Goal: Transaction & Acquisition: Purchase product/service

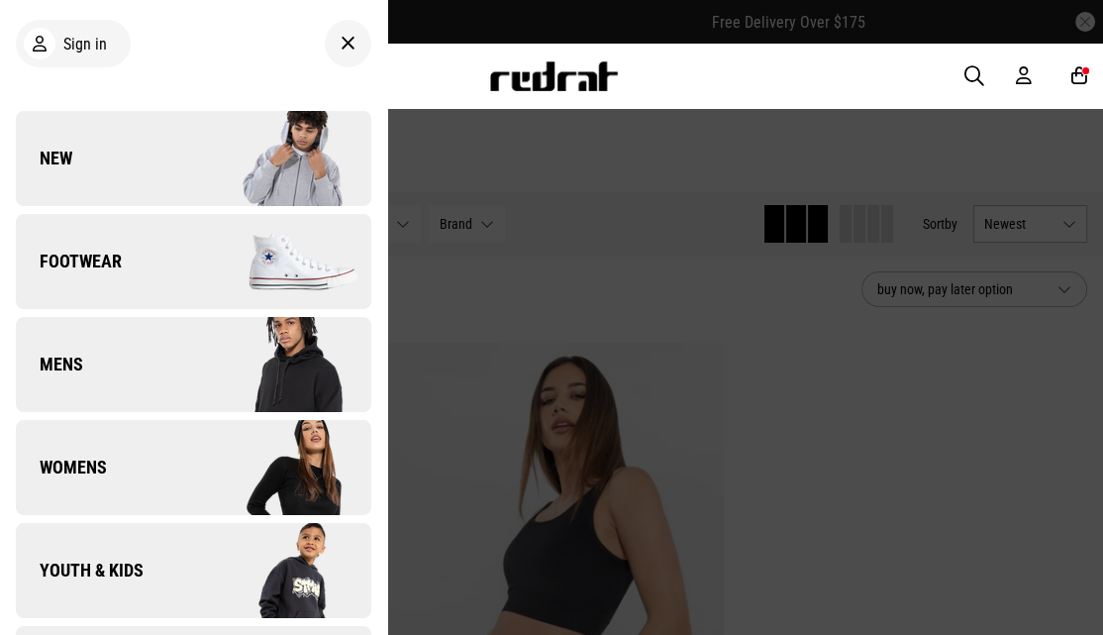
click at [1075, 82] on icon at bounding box center [1079, 75] width 16 height 21
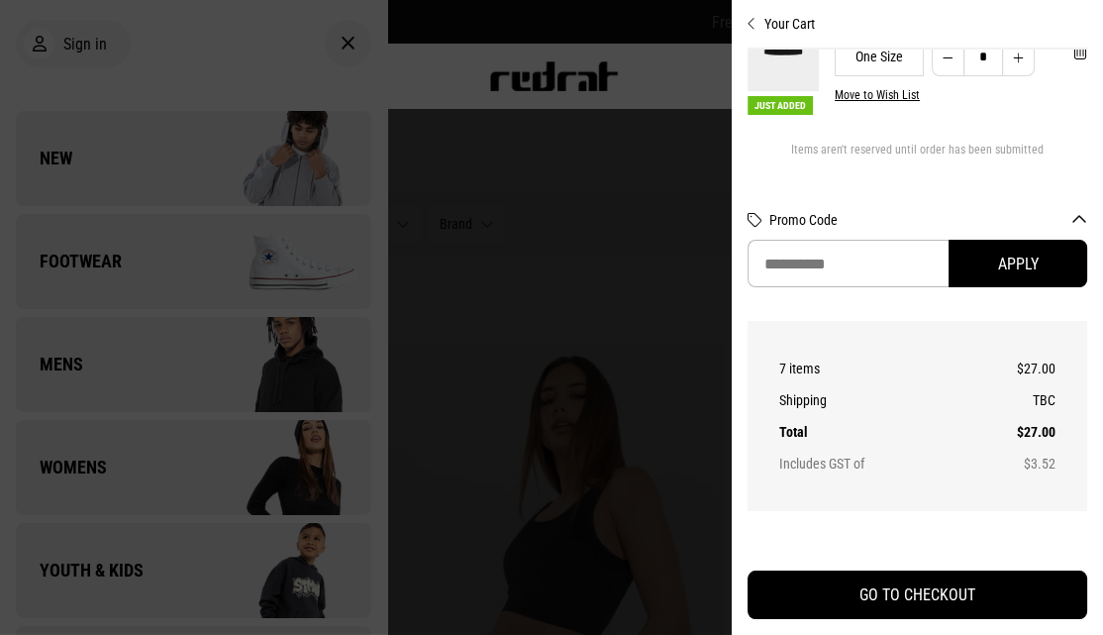
scroll to position [898, 0]
click at [584, 250] on div at bounding box center [551, 317] width 1103 height 635
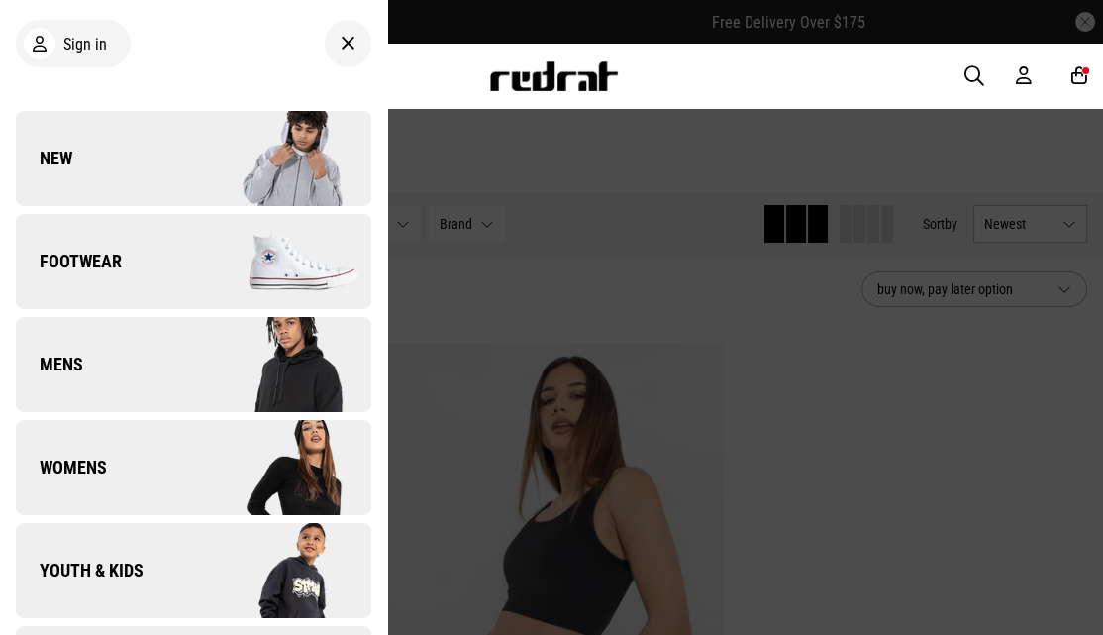
click at [1023, 74] on icon at bounding box center [1024, 75] width 16 height 21
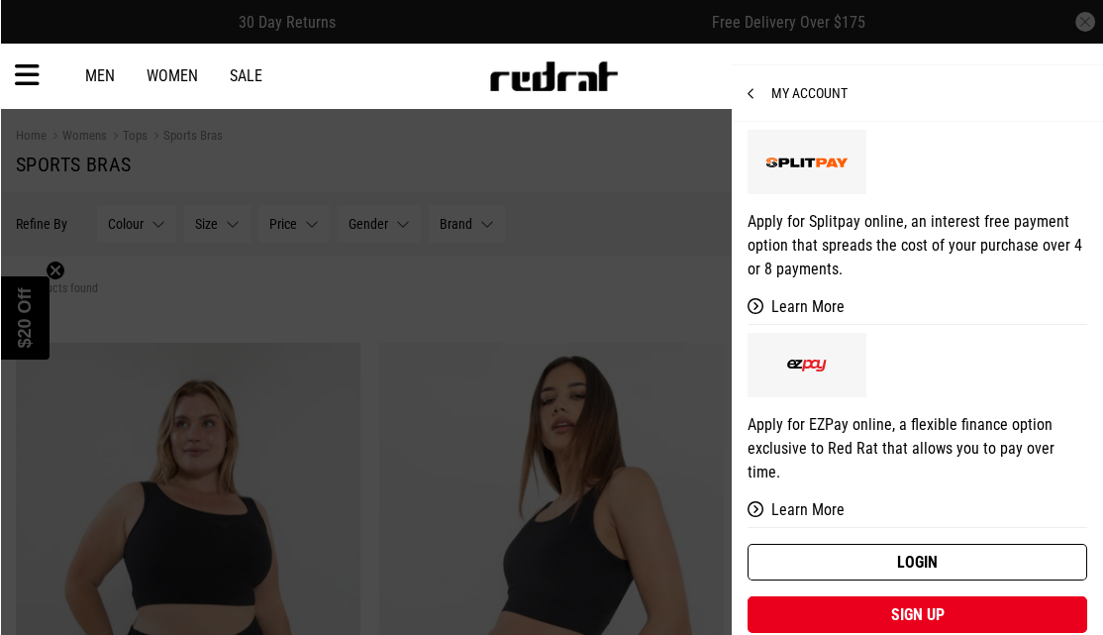
click at [957, 544] on link "Login" at bounding box center [918, 562] width 340 height 37
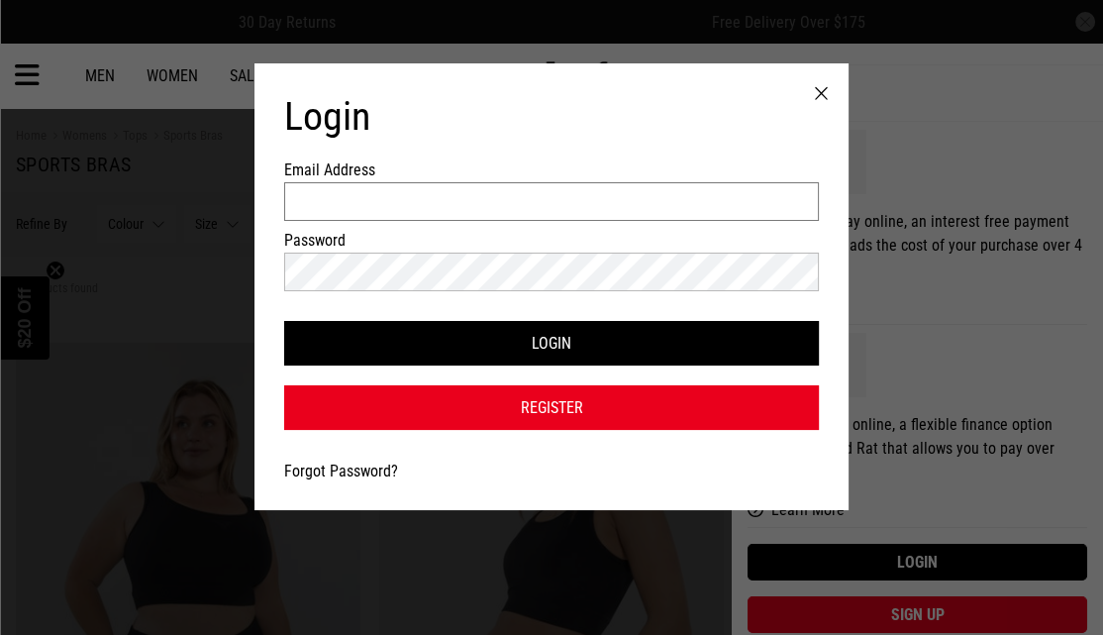
click at [438, 212] on input "Email Address" at bounding box center [551, 201] width 535 height 39
type input "**********"
click at [284, 321] on button "Login" at bounding box center [551, 343] width 535 height 45
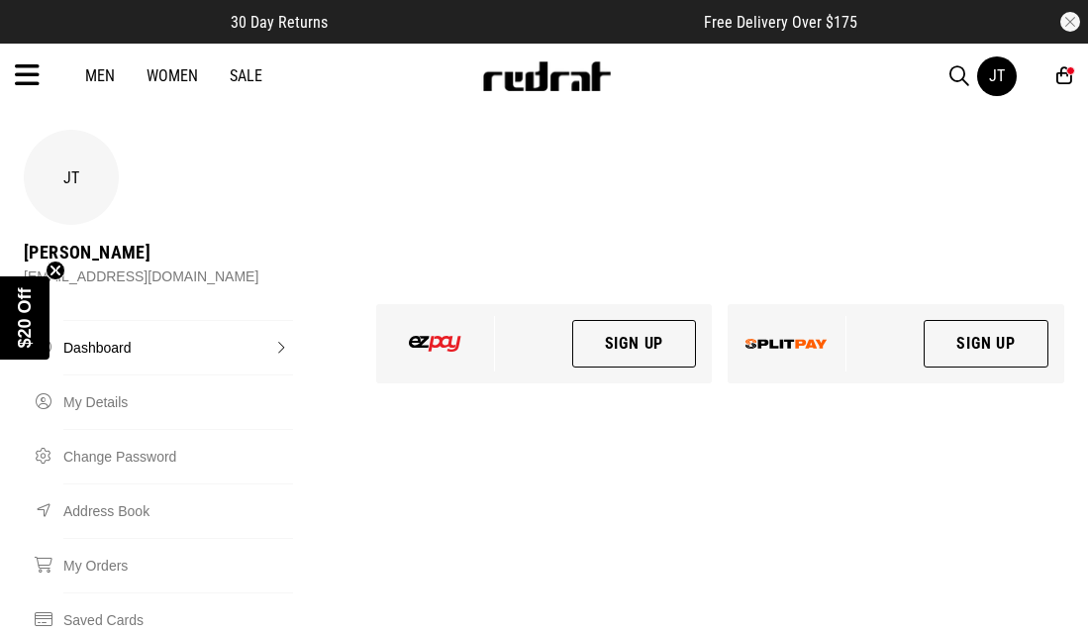
click at [254, 71] on link "Sale" at bounding box center [246, 75] width 33 height 19
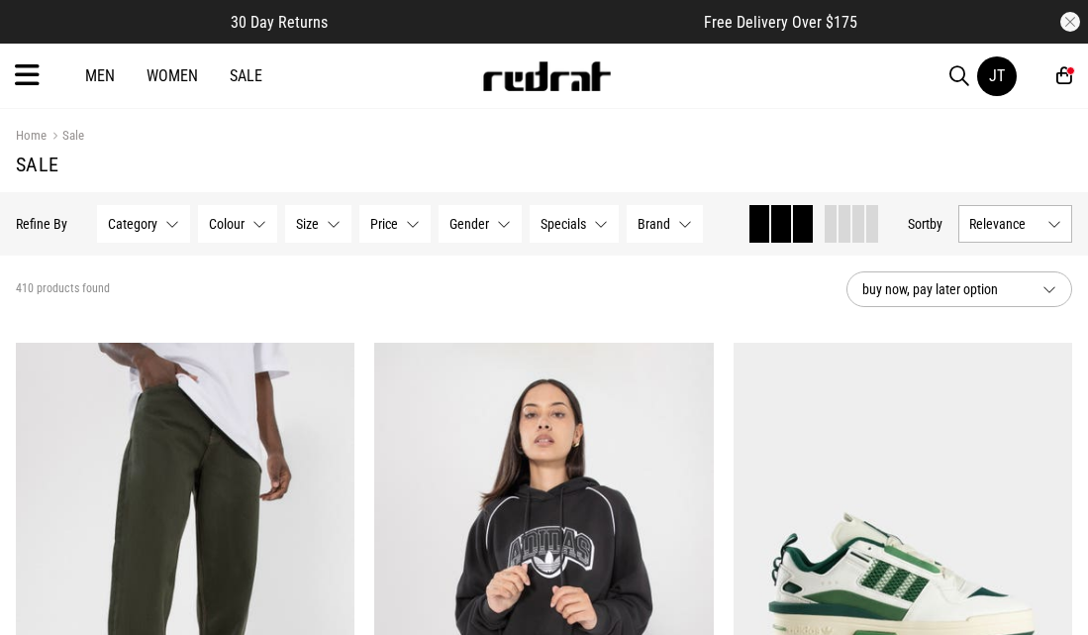
click at [1002, 224] on span "Relevance" at bounding box center [1004, 224] width 70 height 16
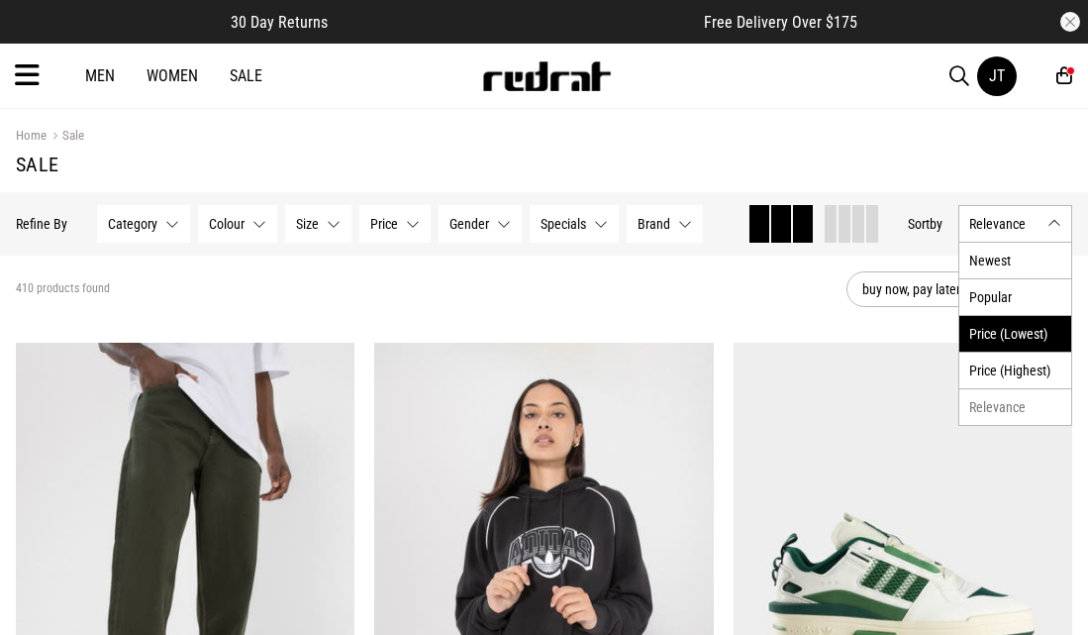
click at [1026, 328] on li "Price (Lowest)" at bounding box center [1016, 333] width 112 height 37
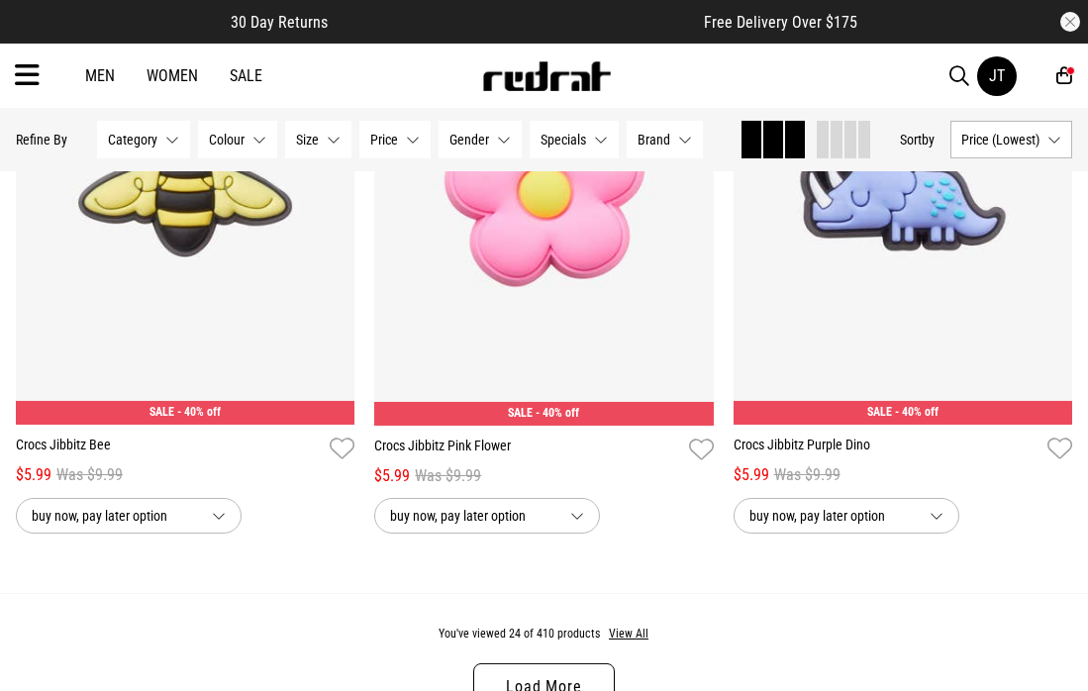
scroll to position [4753, 0]
click at [619, 634] on button "View All" at bounding box center [629, 635] width 42 height 18
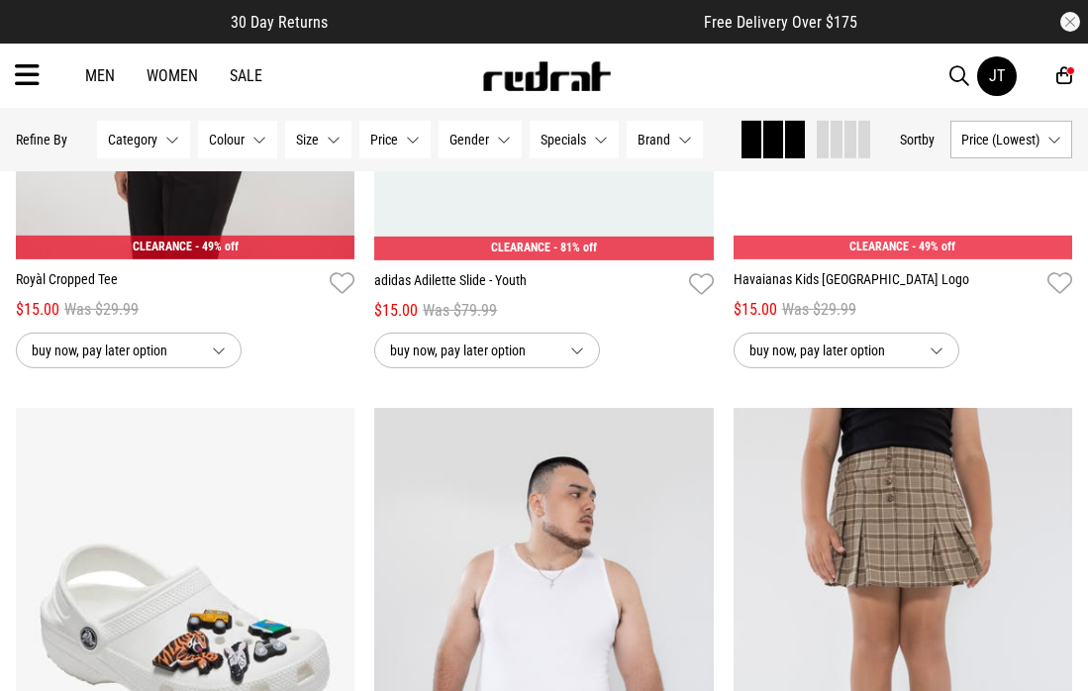
scroll to position [15052, 0]
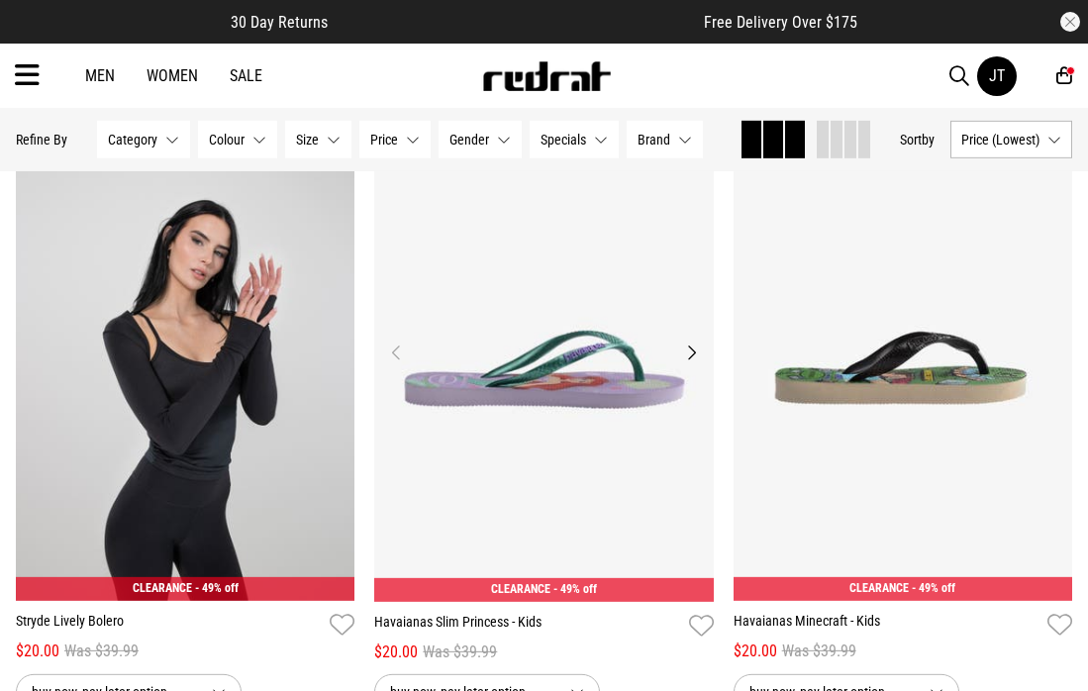
scroll to position [17429, 0]
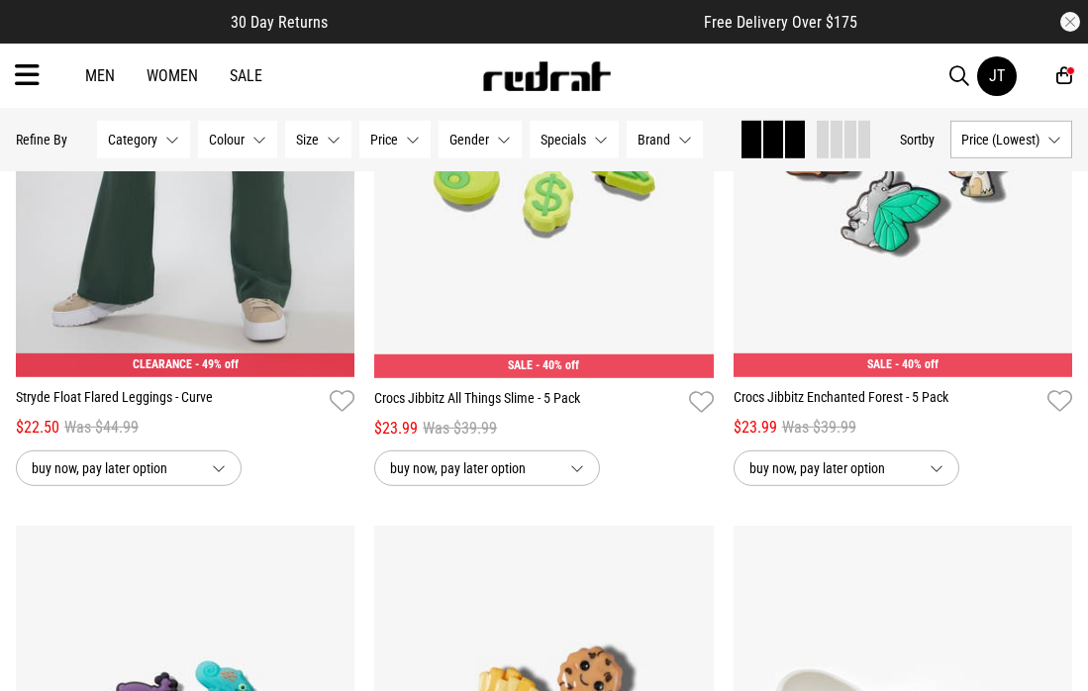
scroll to position [20598, 0]
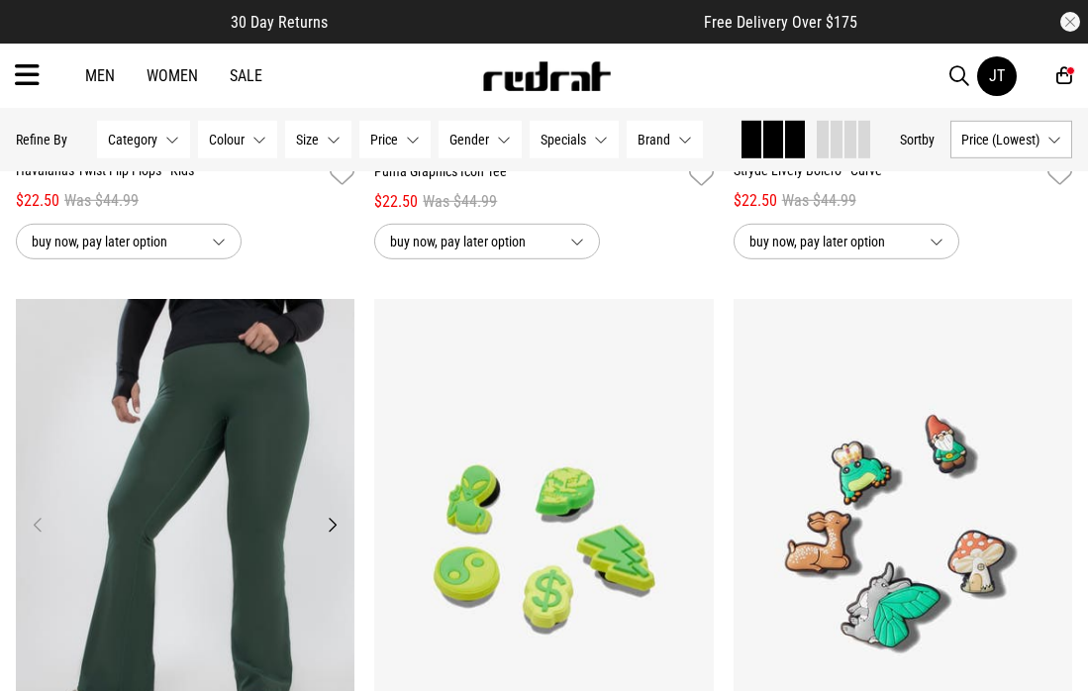
click at [207, 575] on img at bounding box center [186, 536] width 340 height 475
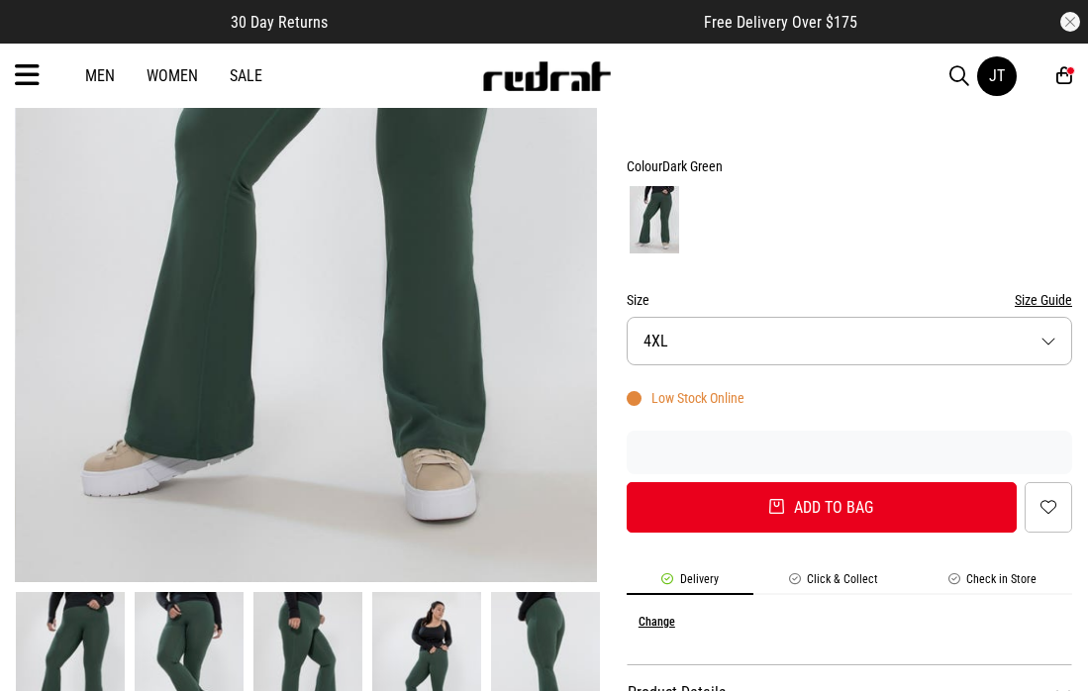
click at [914, 332] on button "Size 4XL" at bounding box center [850, 341] width 446 height 49
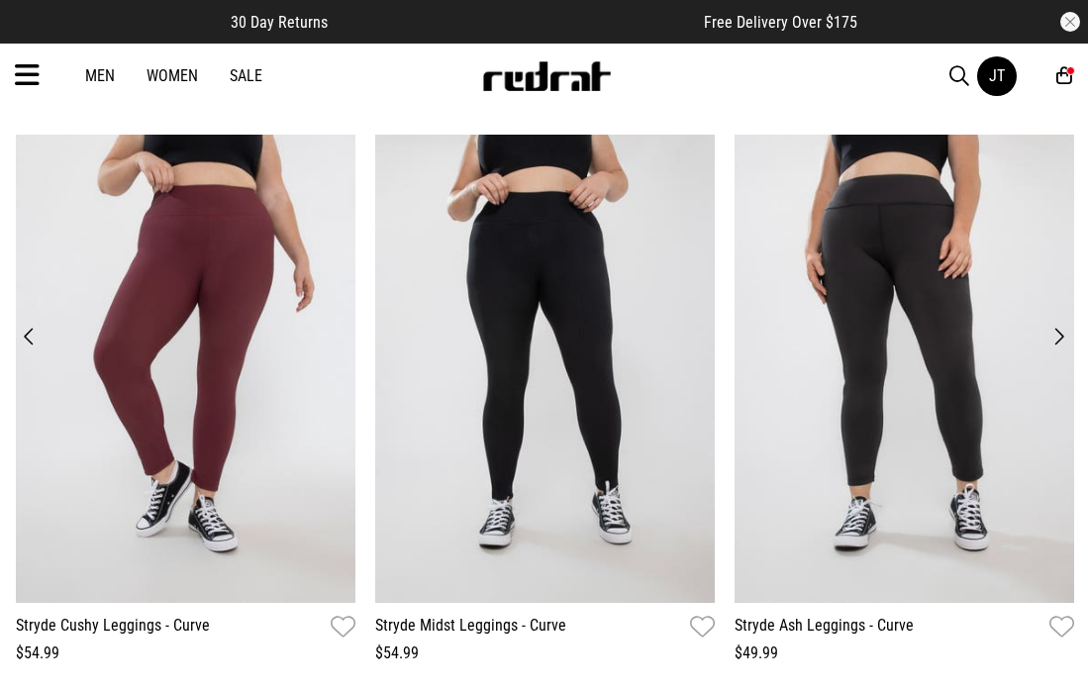
scroll to position [1575, 0]
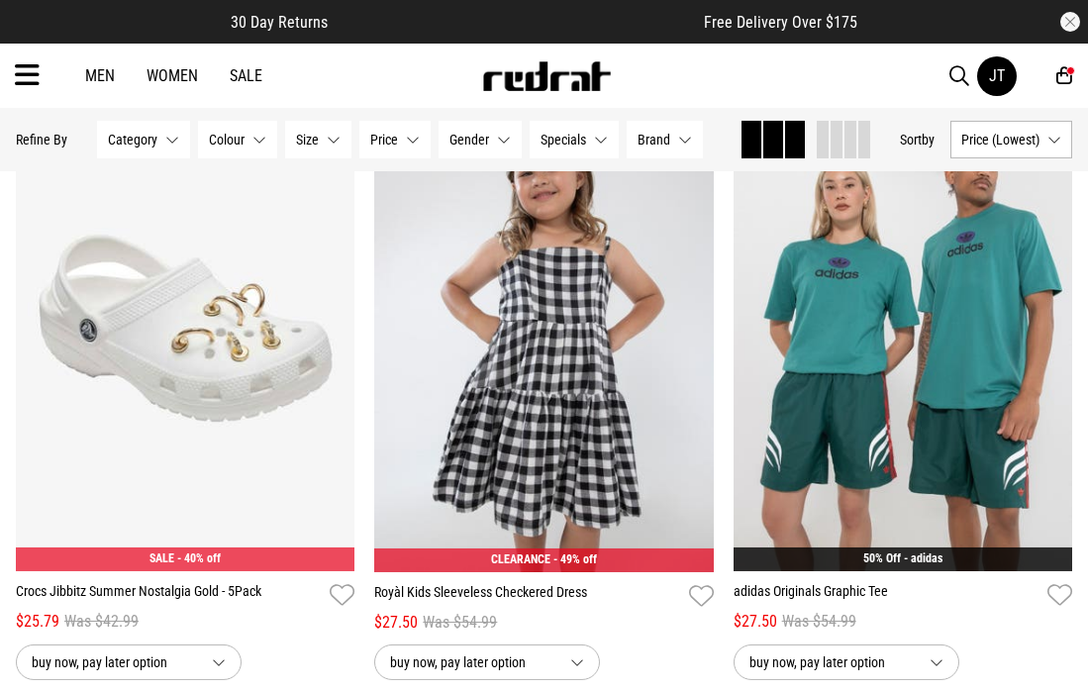
scroll to position [5114, 0]
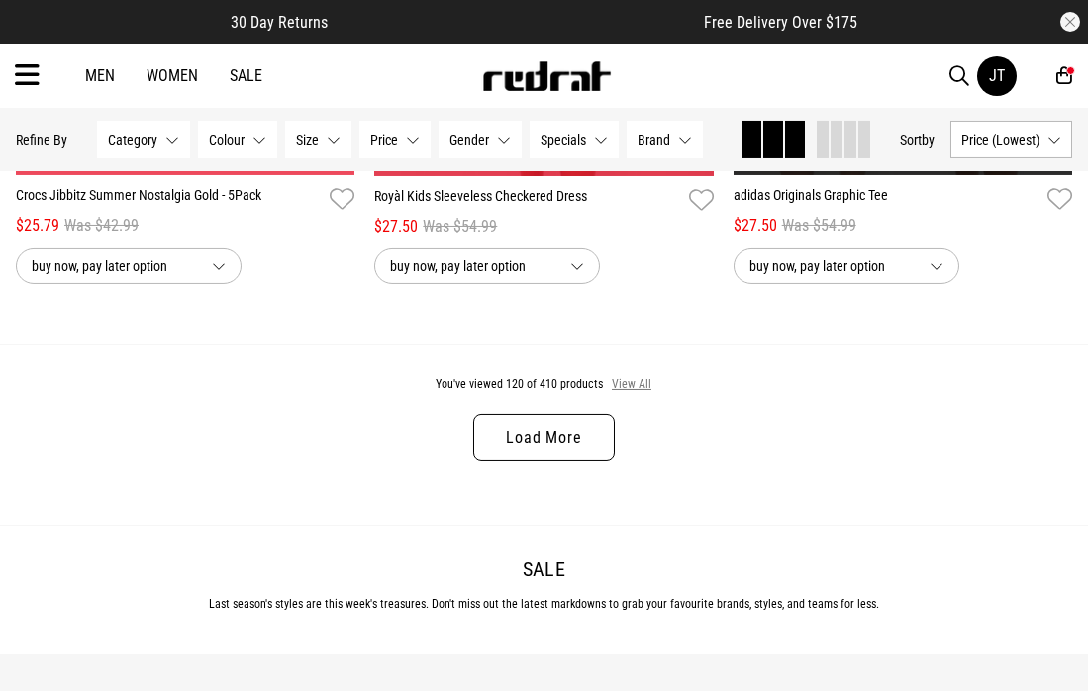
click at [620, 394] on button "View All" at bounding box center [632, 385] width 42 height 18
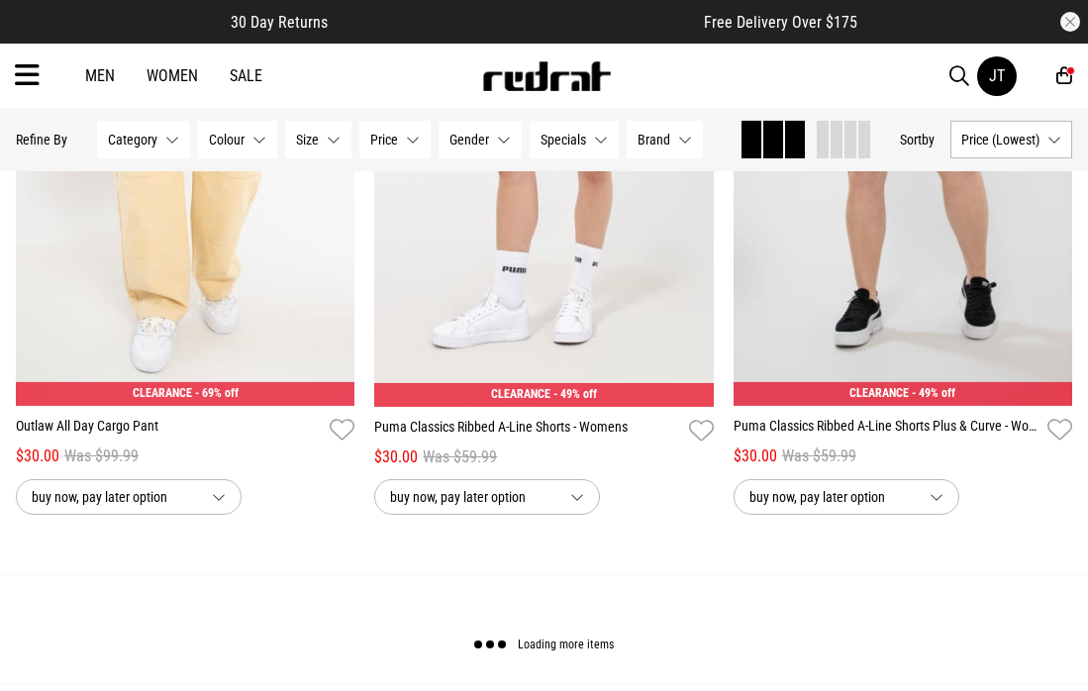
scroll to position [9867, 0]
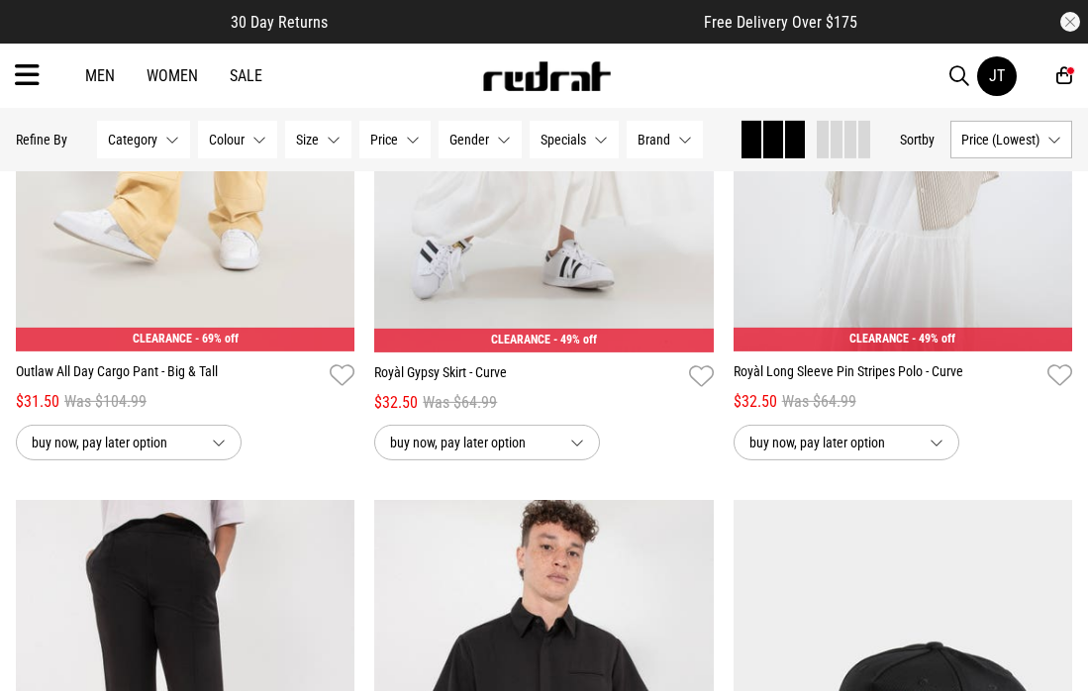
scroll to position [13432, 0]
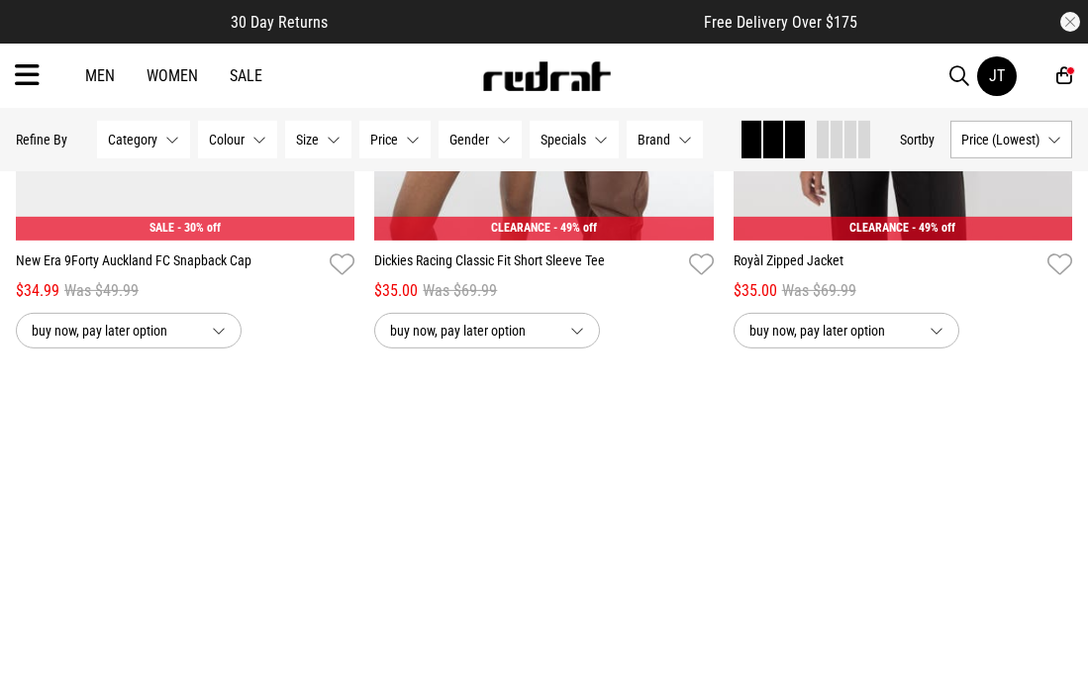
scroll to position [13828, 0]
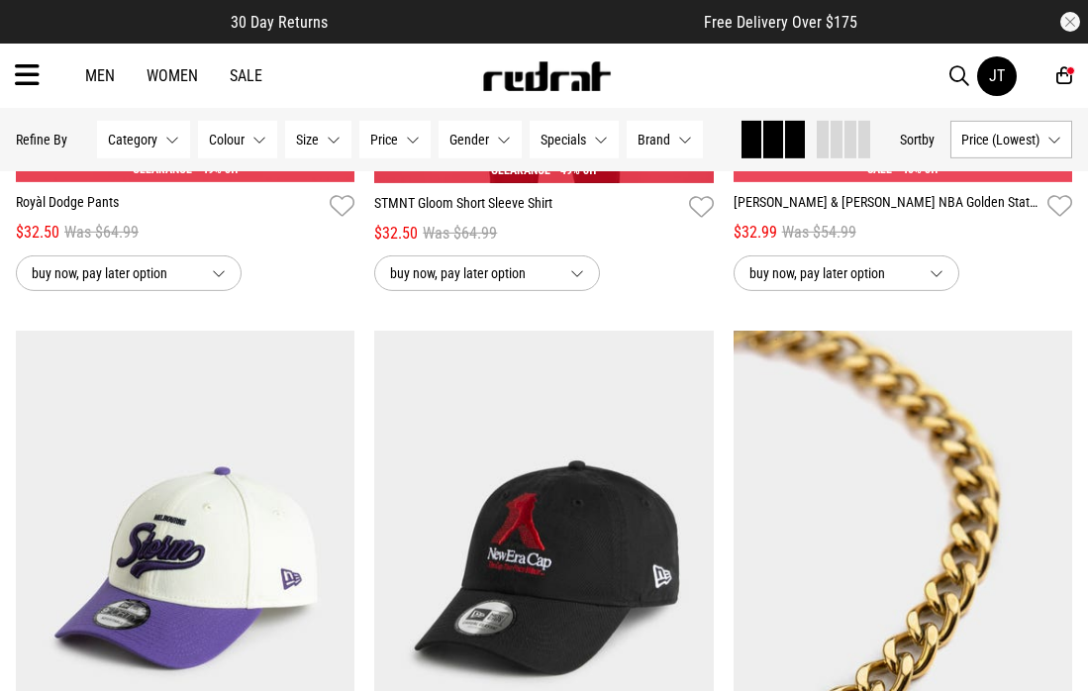
click at [242, 77] on link "Sale" at bounding box center [246, 75] width 33 height 19
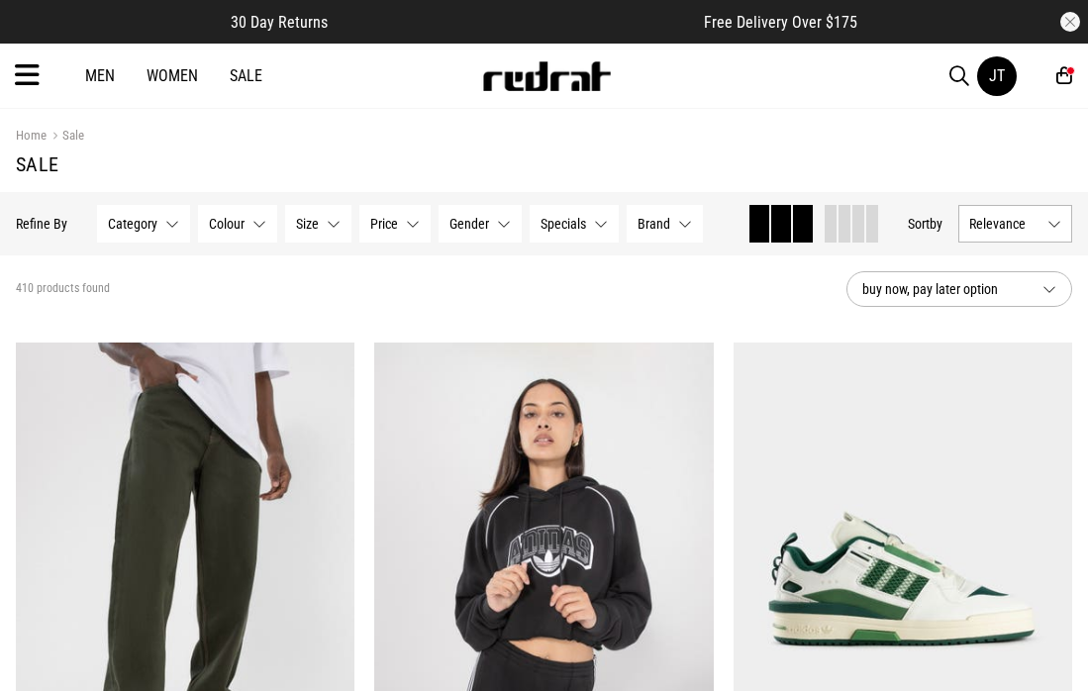
click at [157, 230] on button "Category None selected" at bounding box center [143, 224] width 93 height 38
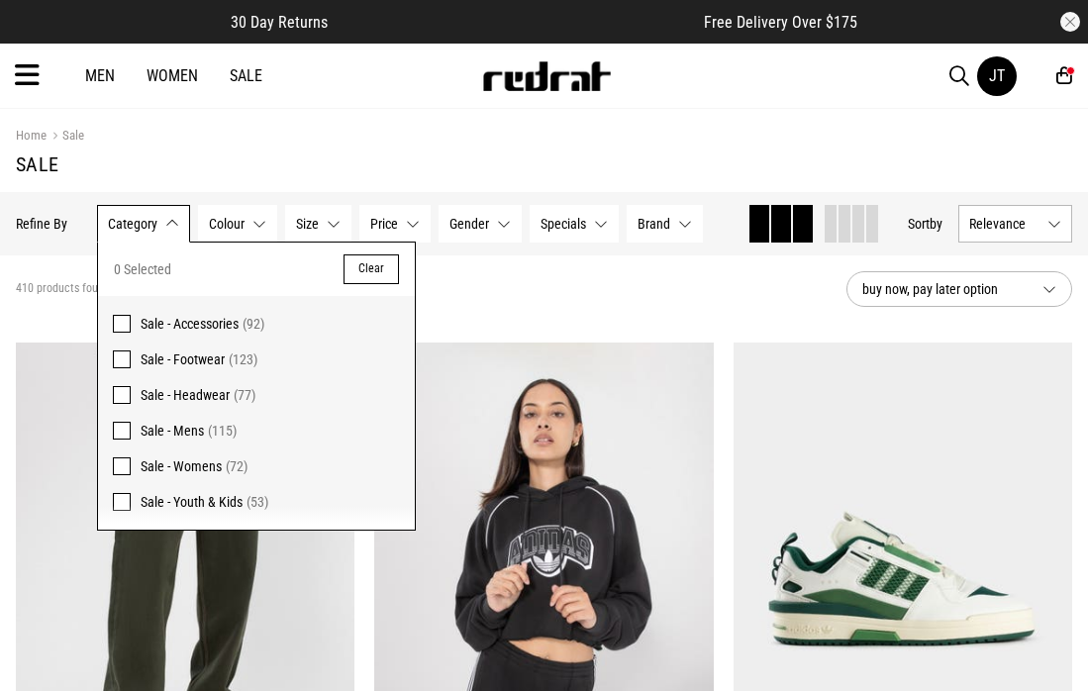
click at [191, 468] on span "Sale - Womens" at bounding box center [181, 466] width 81 height 16
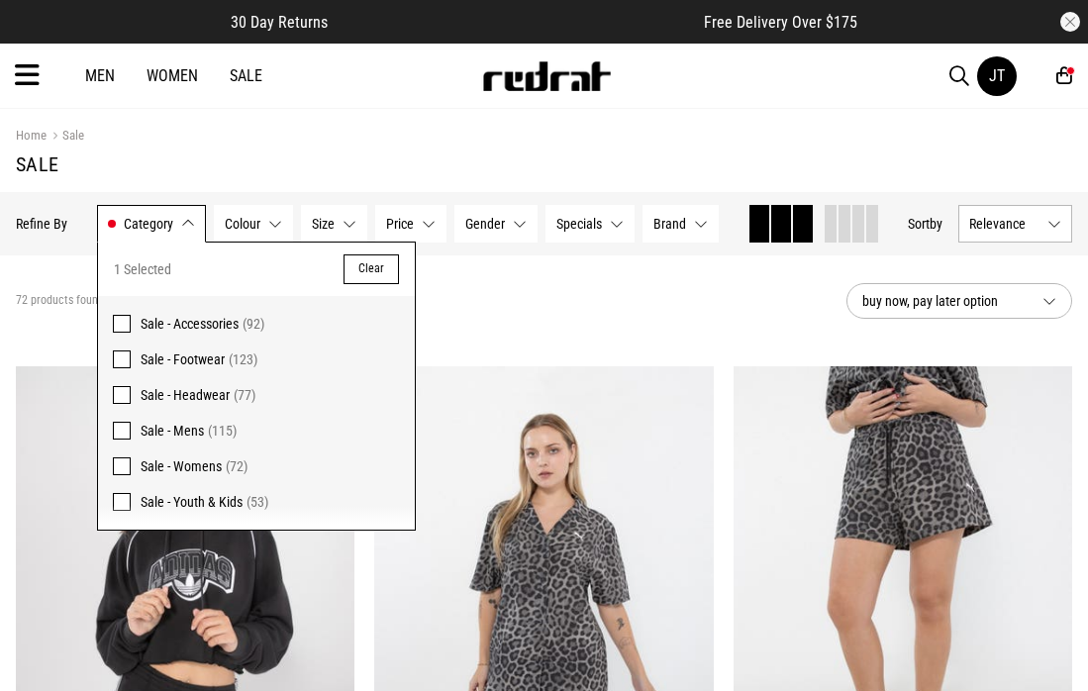
click at [1005, 227] on span "Relevance" at bounding box center [1004, 224] width 70 height 16
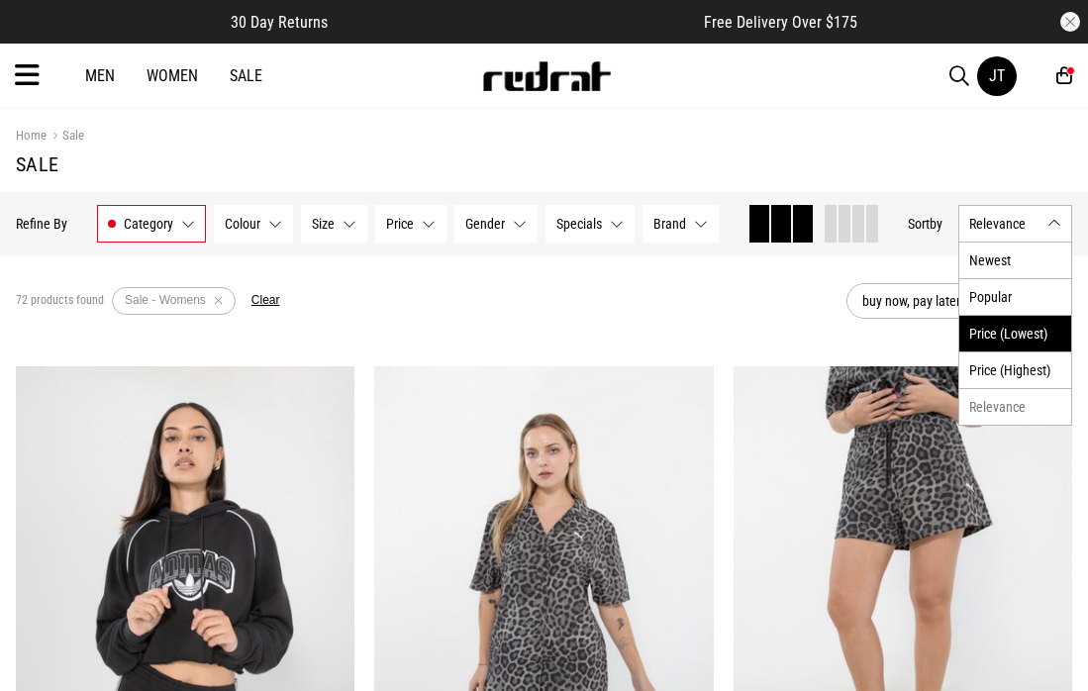
click at [1005, 326] on li "Price (Lowest)" at bounding box center [1016, 333] width 112 height 37
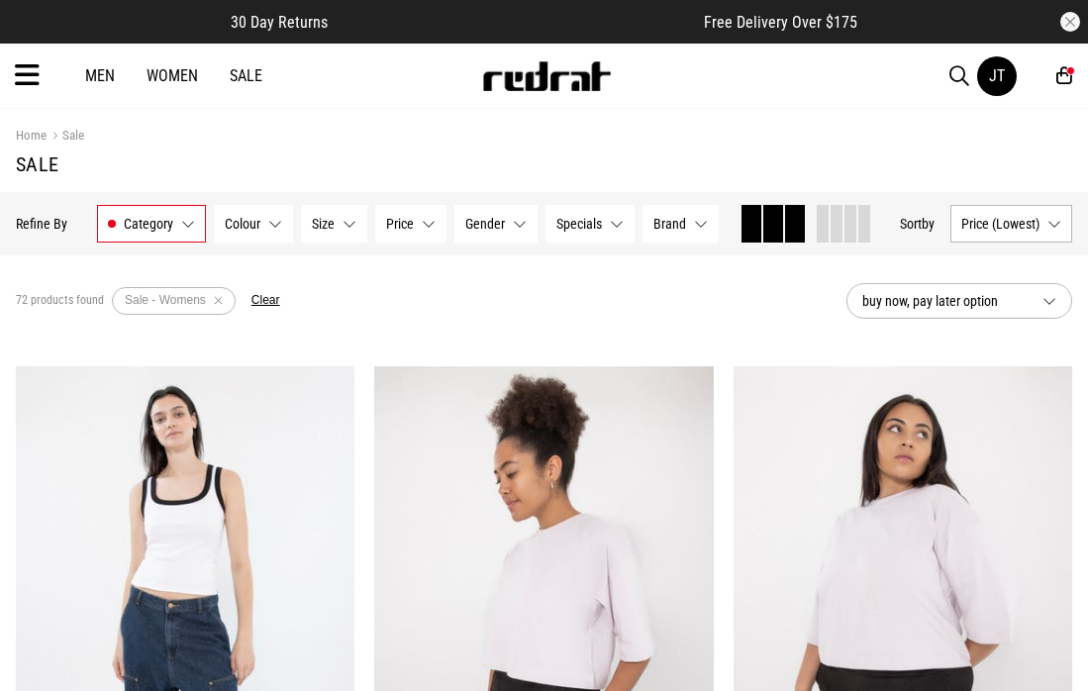
click at [1060, 81] on icon at bounding box center [1065, 75] width 16 height 21
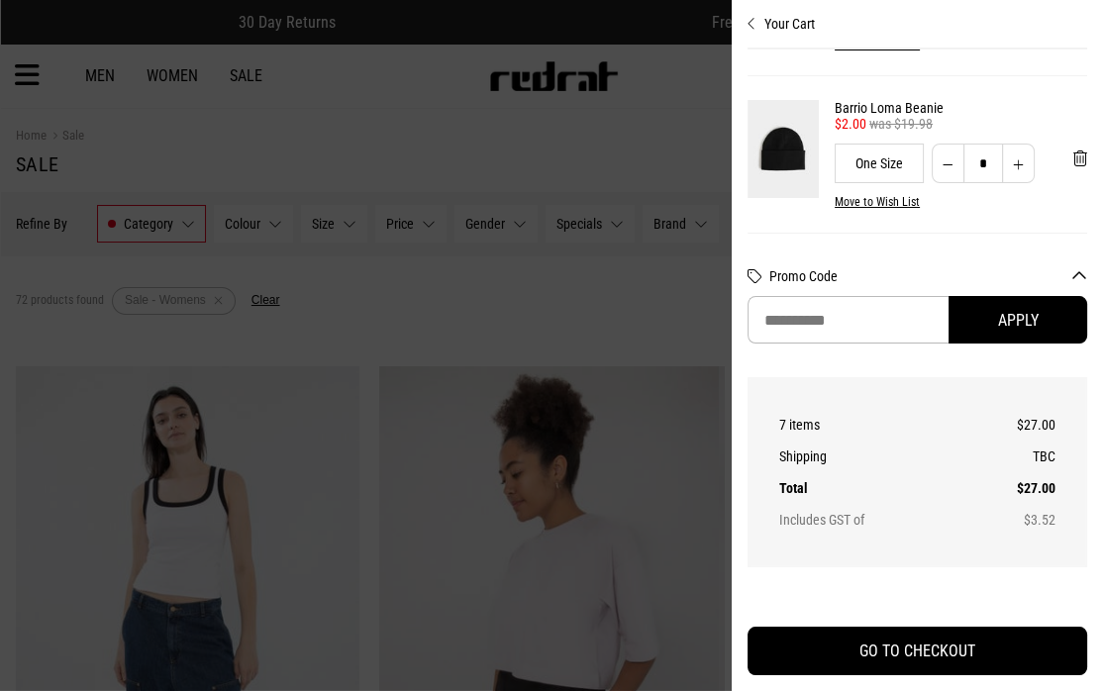
scroll to position [50, 0]
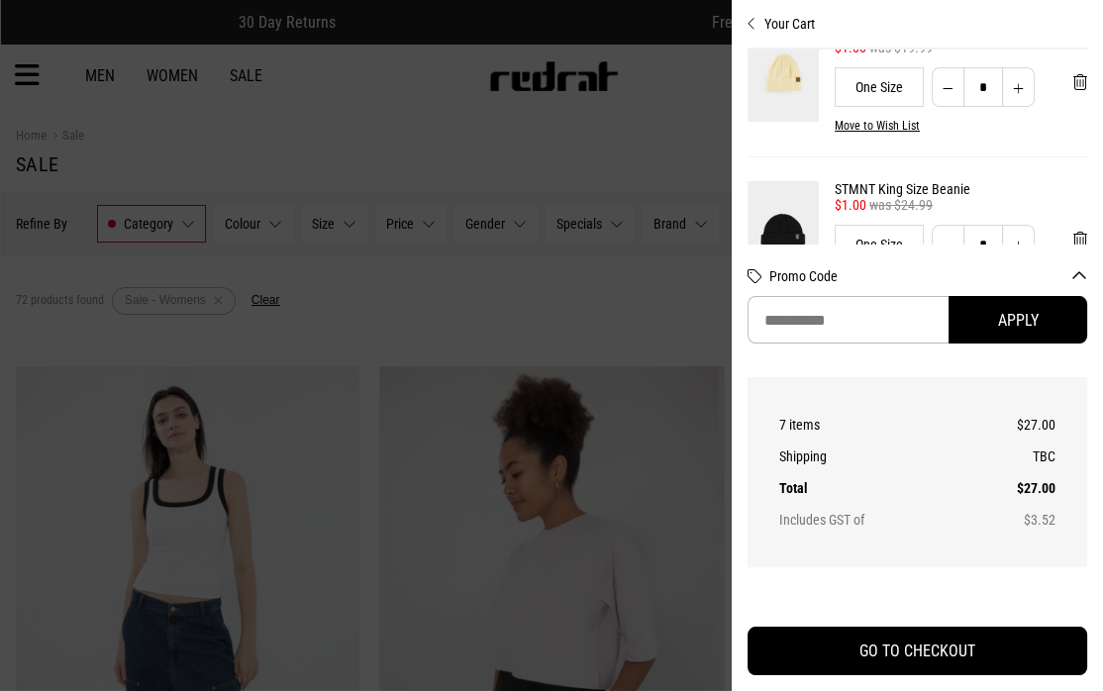
click at [1008, 89] on button "Increase quantity" at bounding box center [1018, 87] width 33 height 40
type input "*"
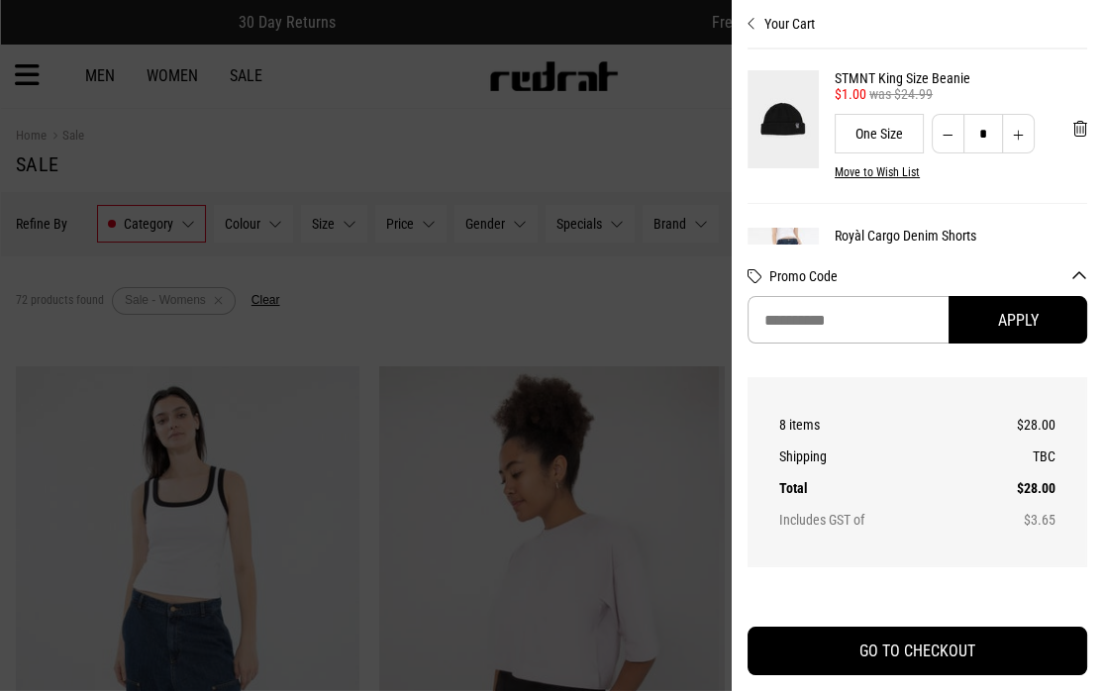
scroll to position [174, 0]
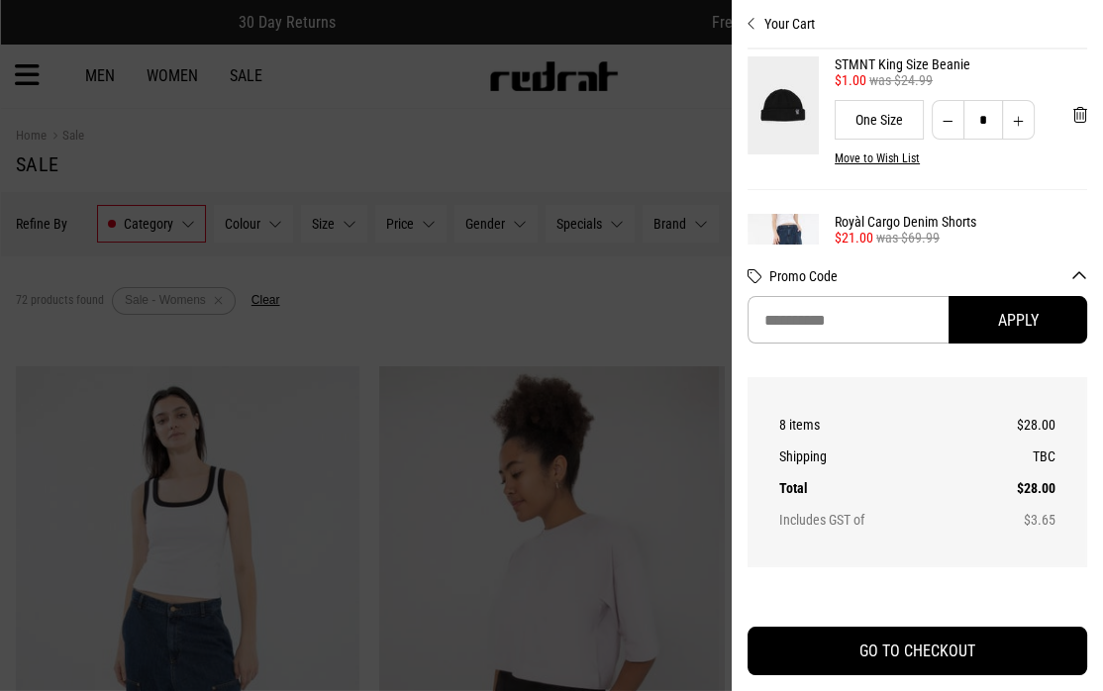
click at [1009, 112] on button "Increase quantity" at bounding box center [1018, 120] width 33 height 40
type input "*"
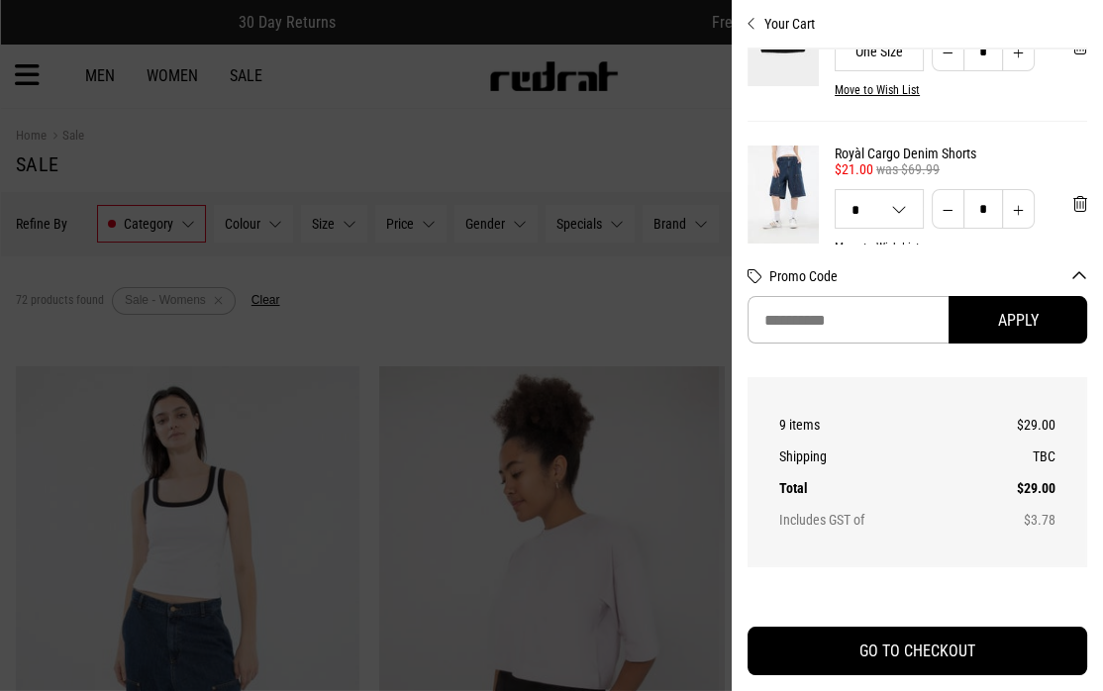
scroll to position [291, 0]
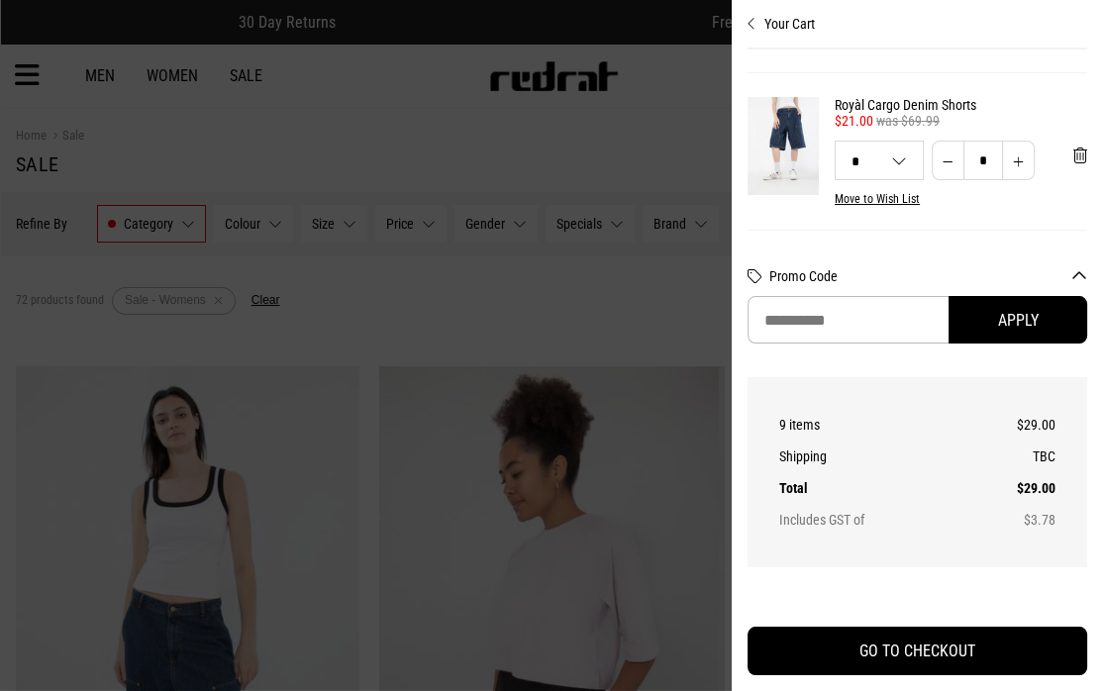
click at [921, 106] on link "Royàl Cargo Denim Shorts" at bounding box center [961, 105] width 253 height 16
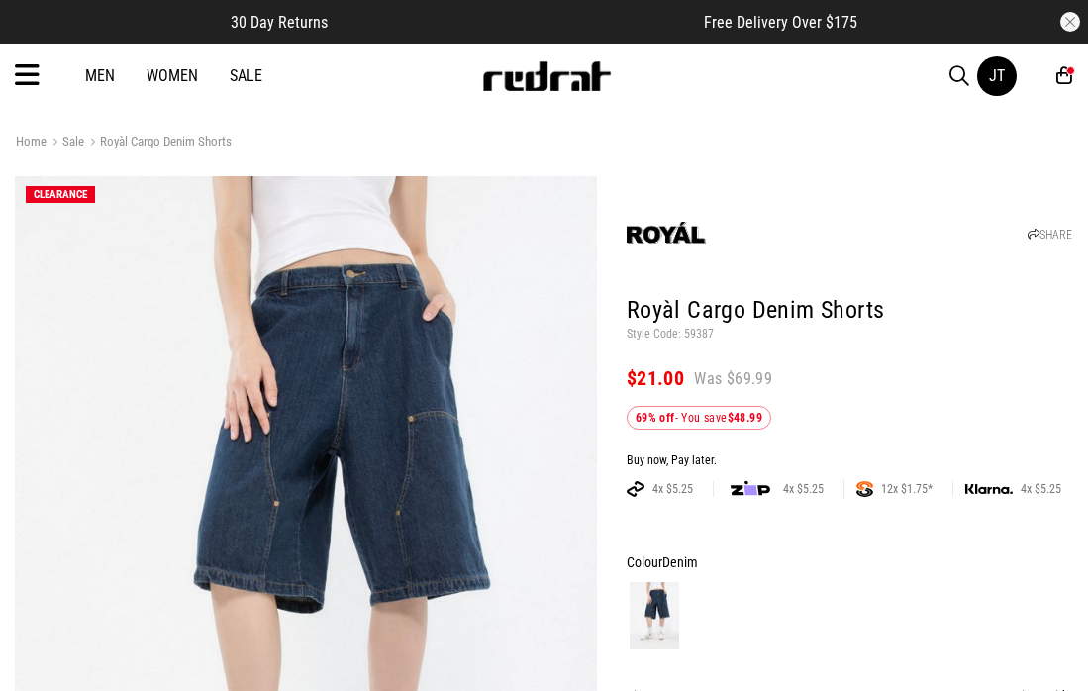
scroll to position [396, 0]
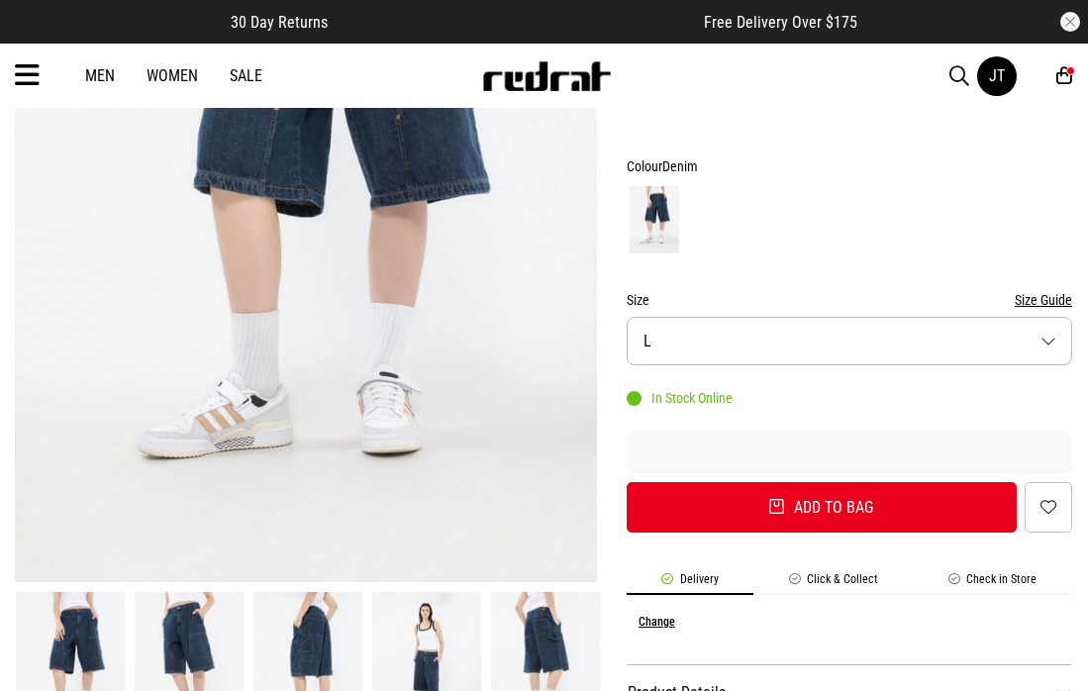
click at [727, 328] on button "Size L" at bounding box center [850, 341] width 446 height 49
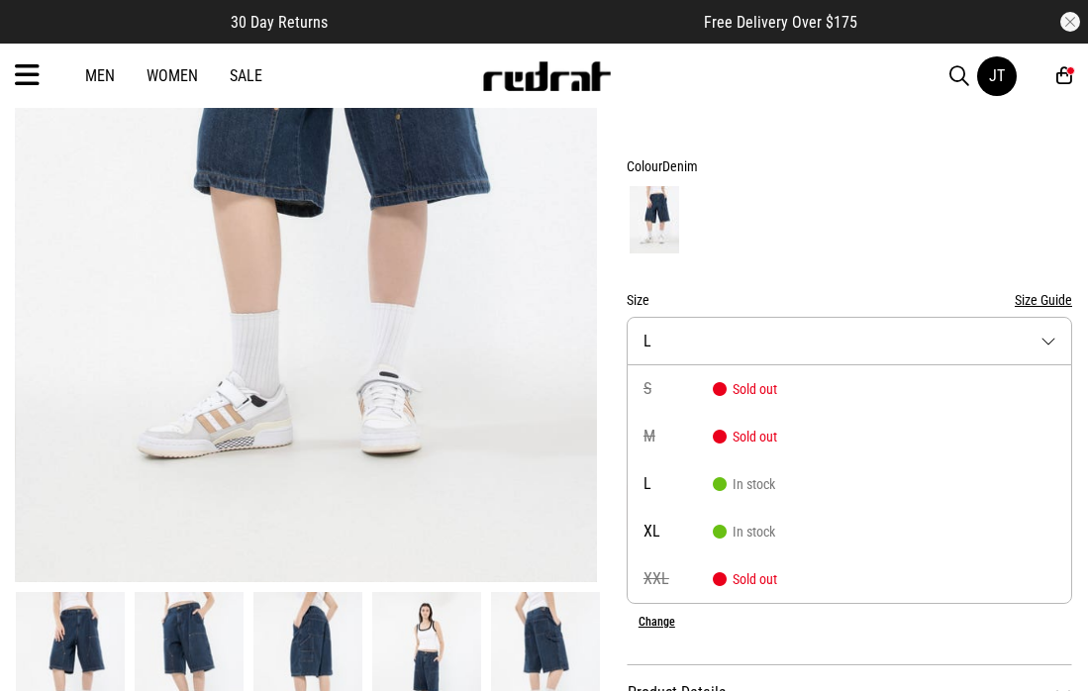
scroll to position [0, 0]
click at [772, 283] on form "Colour Denim Size Size Guide Size L S Sold out M Sold out L In stock XL In stoc…" at bounding box center [850, 343] width 446 height 378
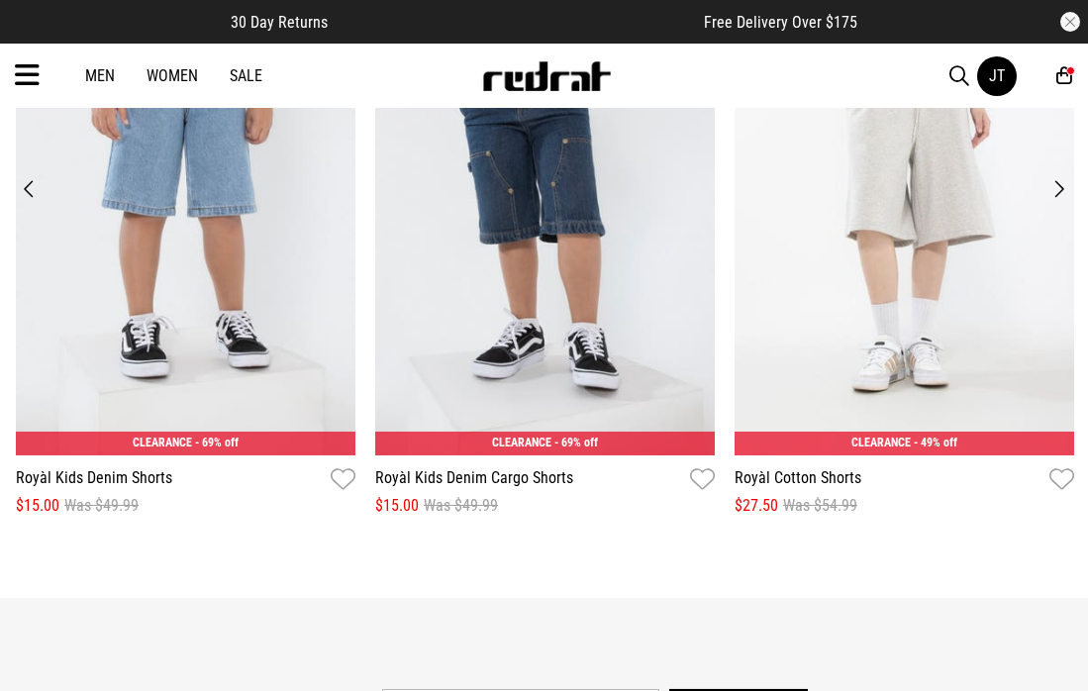
scroll to position [2377, 0]
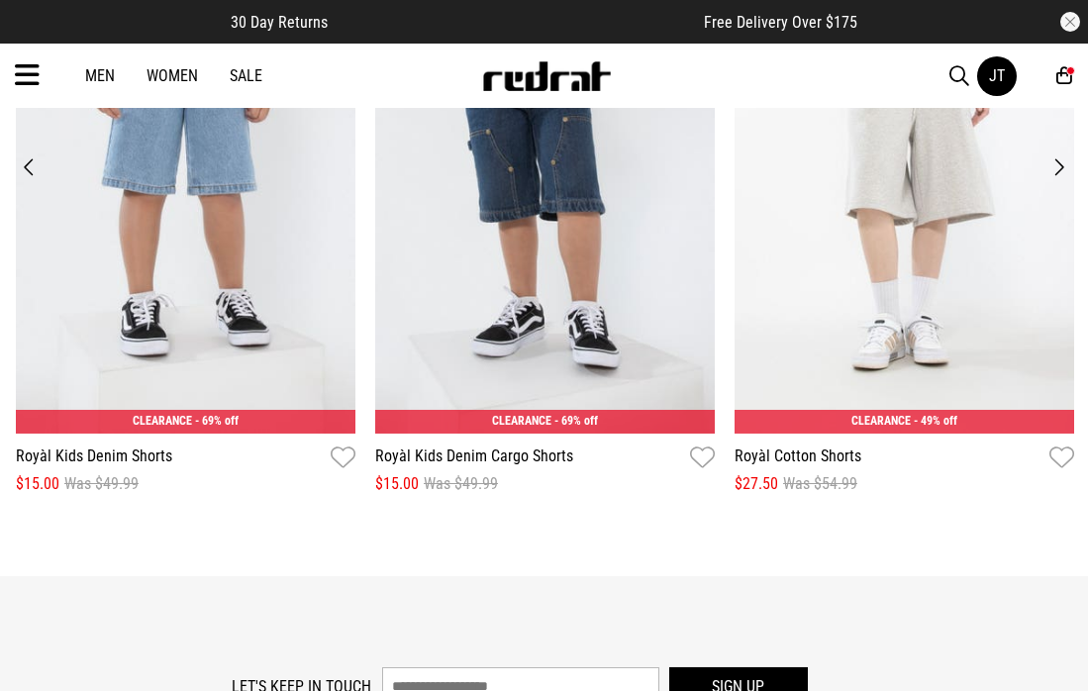
click at [589, 233] on img at bounding box center [545, 199] width 340 height 468
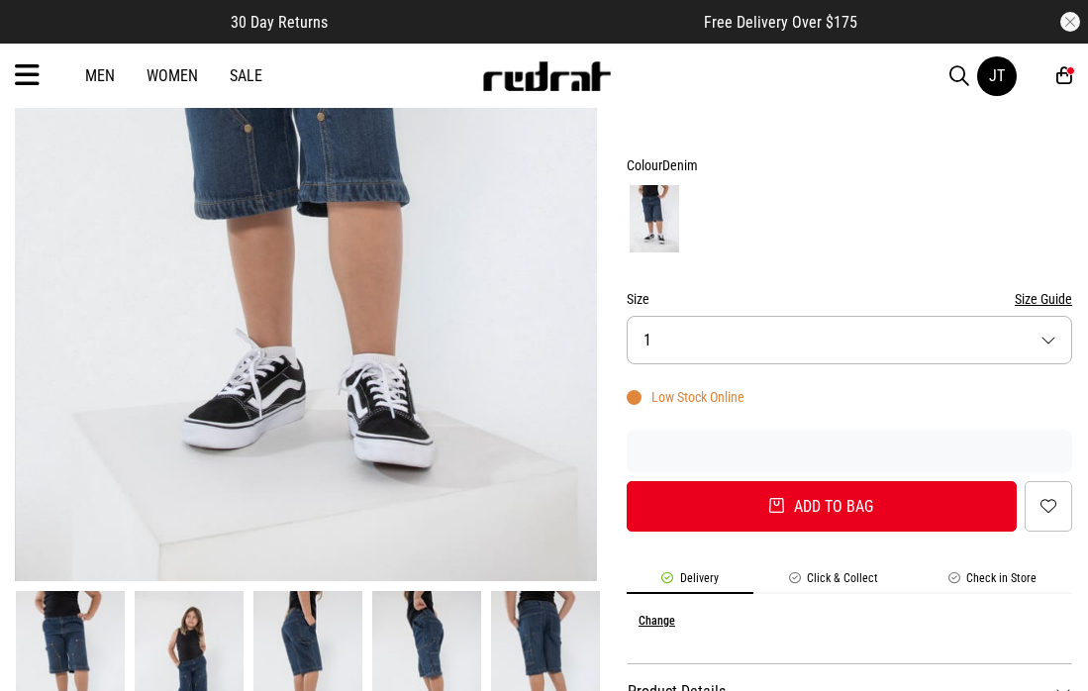
scroll to position [396, 0]
click at [887, 332] on button "Size 1" at bounding box center [850, 340] width 446 height 49
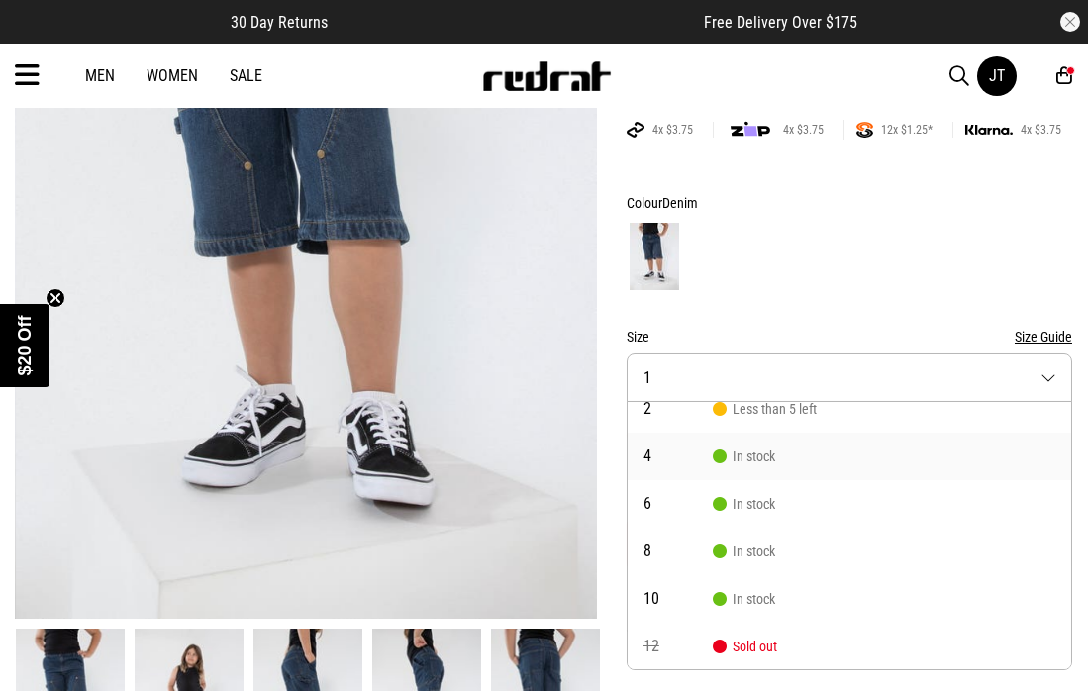
scroll to position [0, 0]
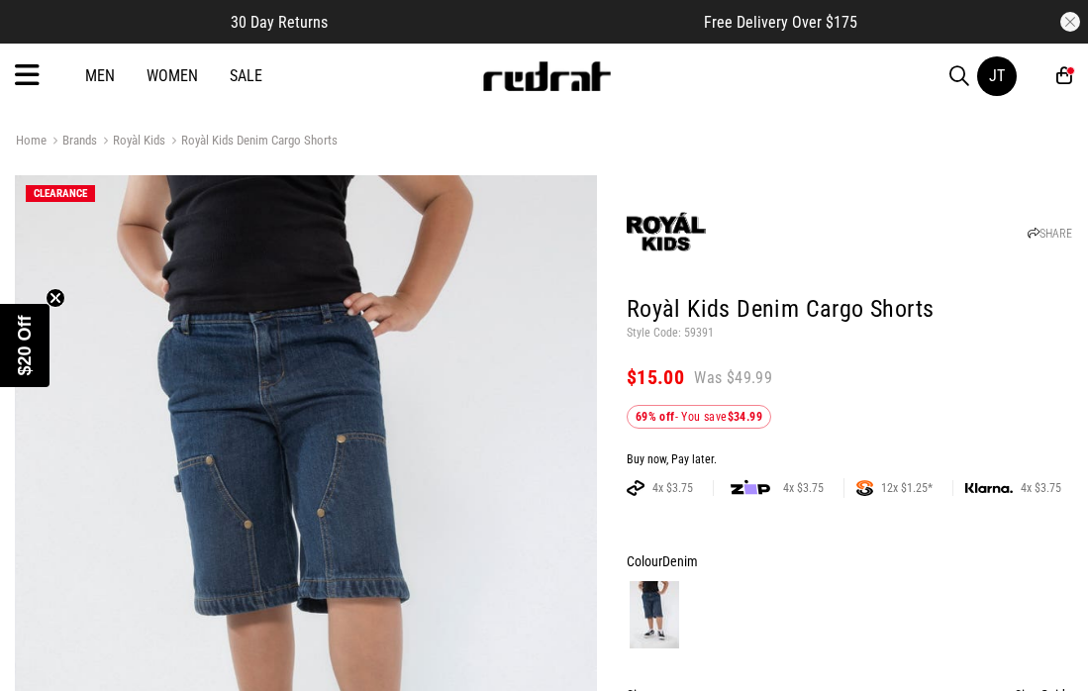
click at [248, 81] on link "Sale" at bounding box center [246, 75] width 33 height 19
